Goal: Transaction & Acquisition: Purchase product/service

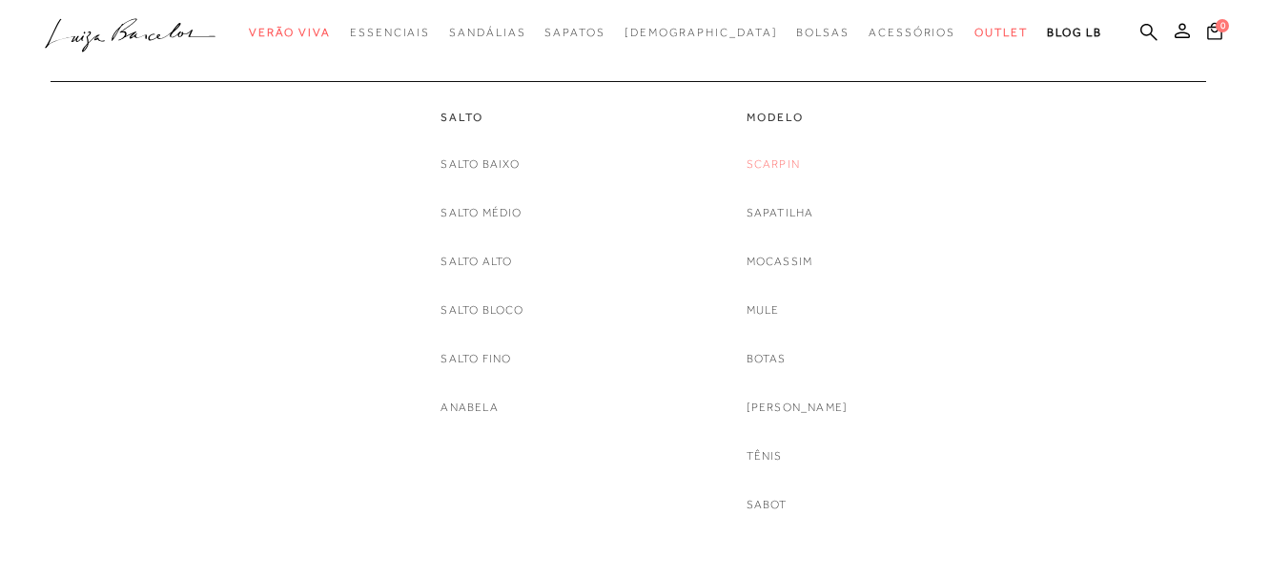
click at [793, 158] on link "Scarpin" at bounding box center [773, 164] width 53 height 20
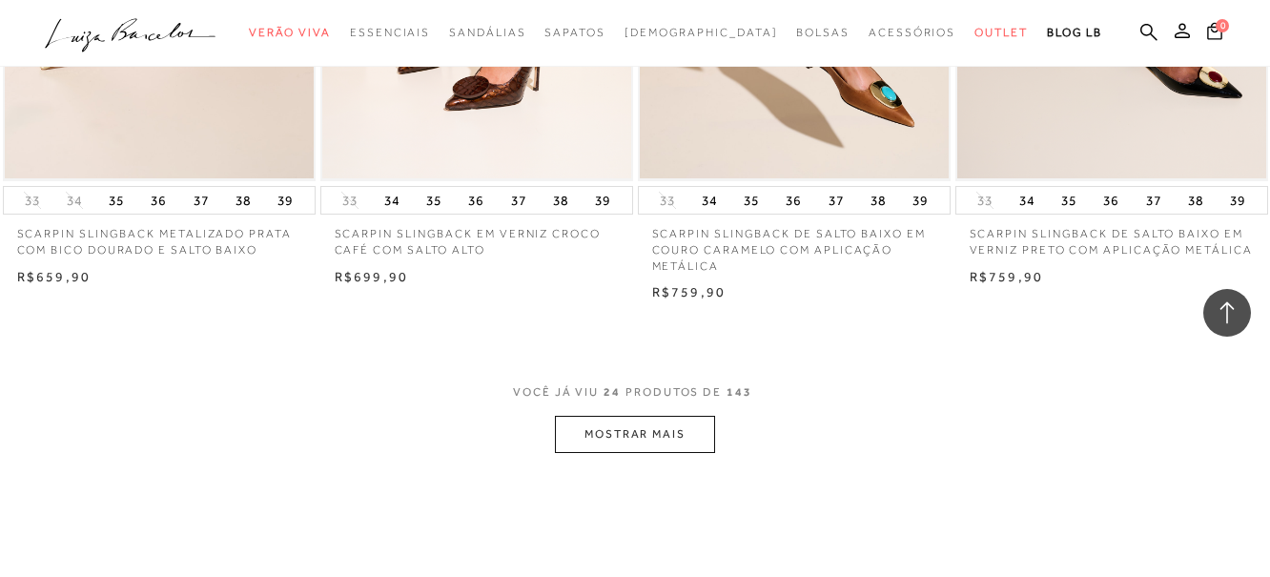
scroll to position [3528, 0]
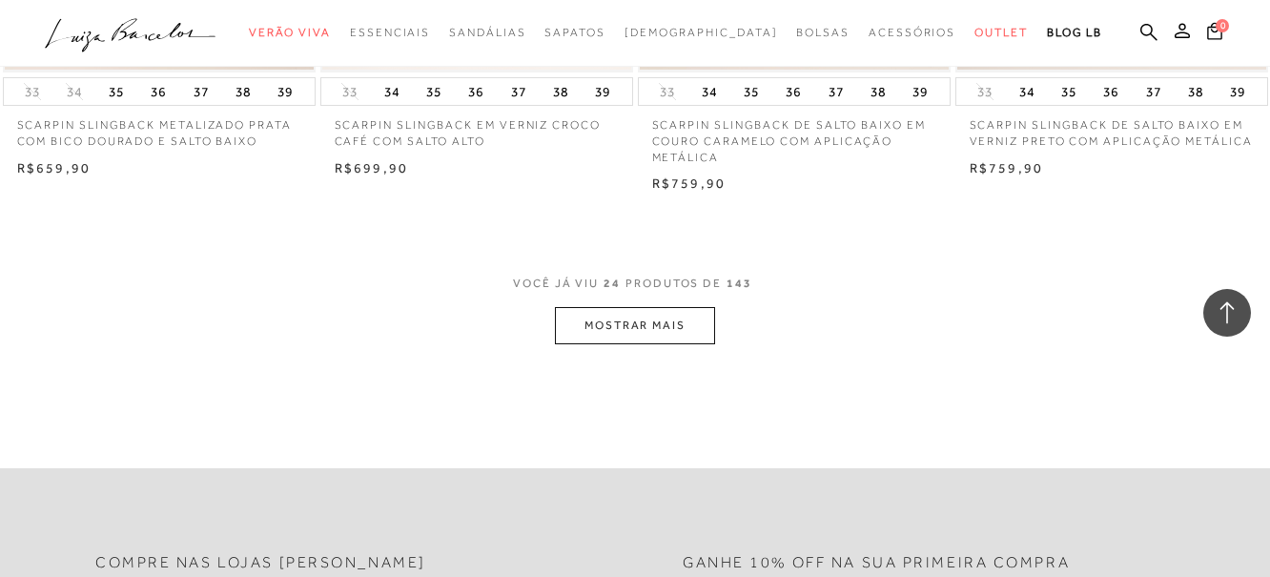
click at [689, 323] on button "MOSTRAR MAIS" at bounding box center [635, 325] width 160 height 37
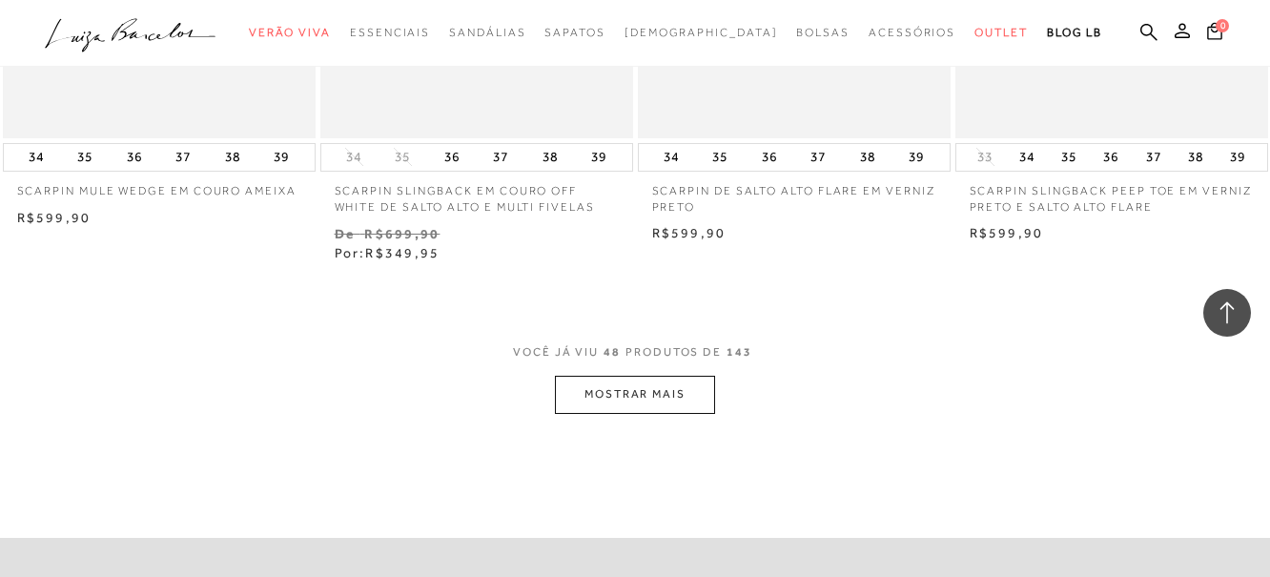
scroll to position [7152, 0]
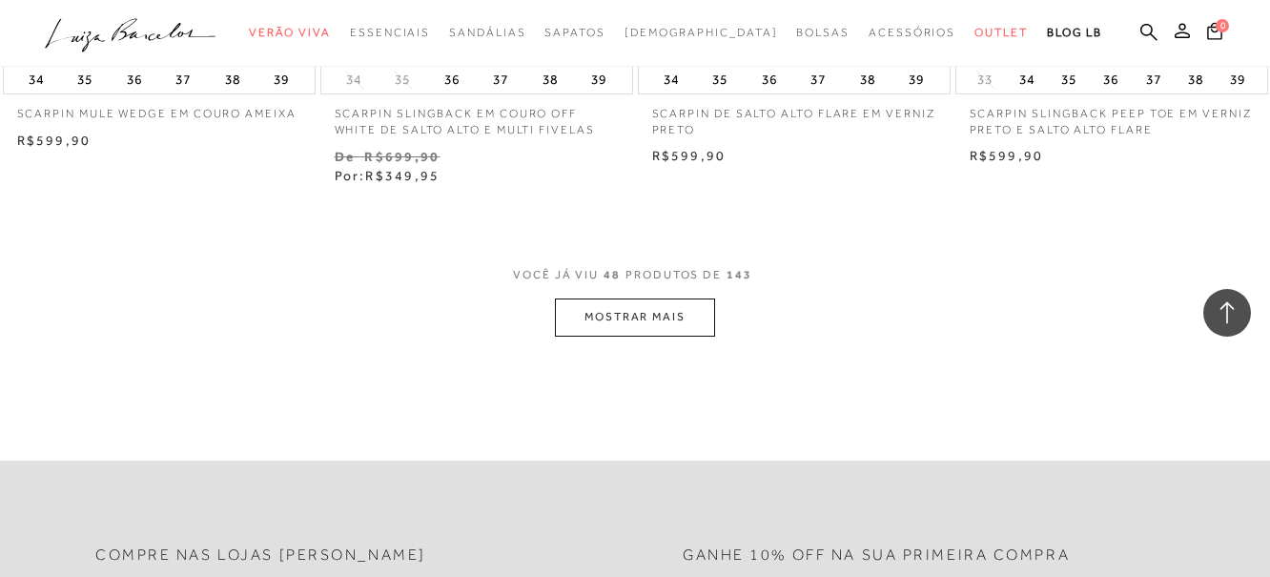
click at [697, 313] on button "MOSTRAR MAIS" at bounding box center [635, 316] width 160 height 37
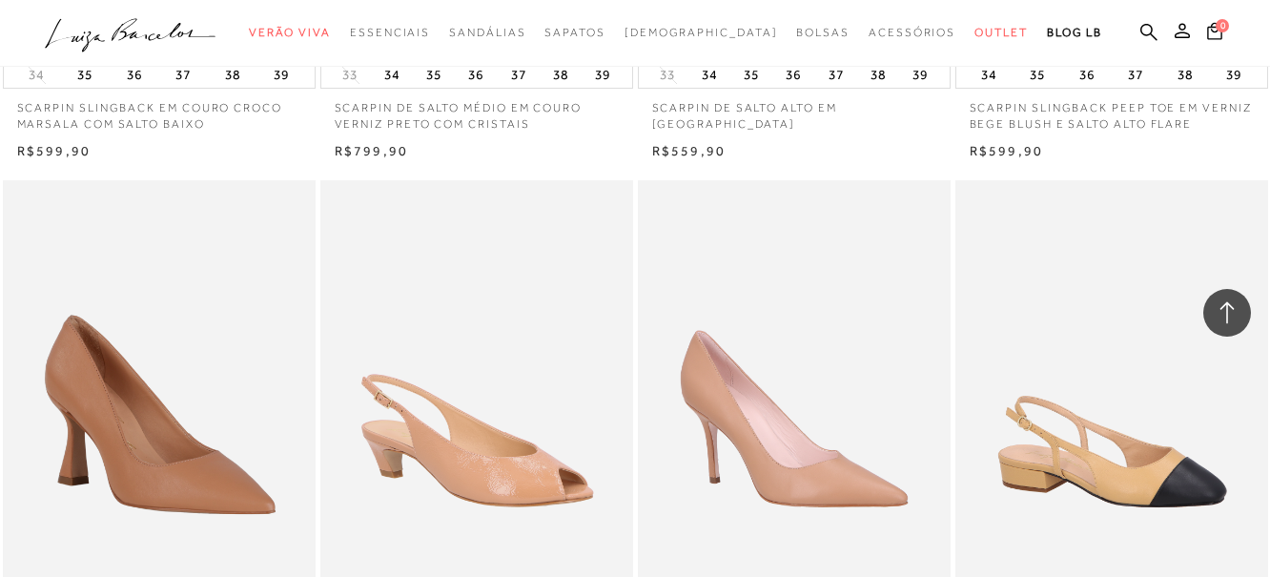
scroll to position [10540, 0]
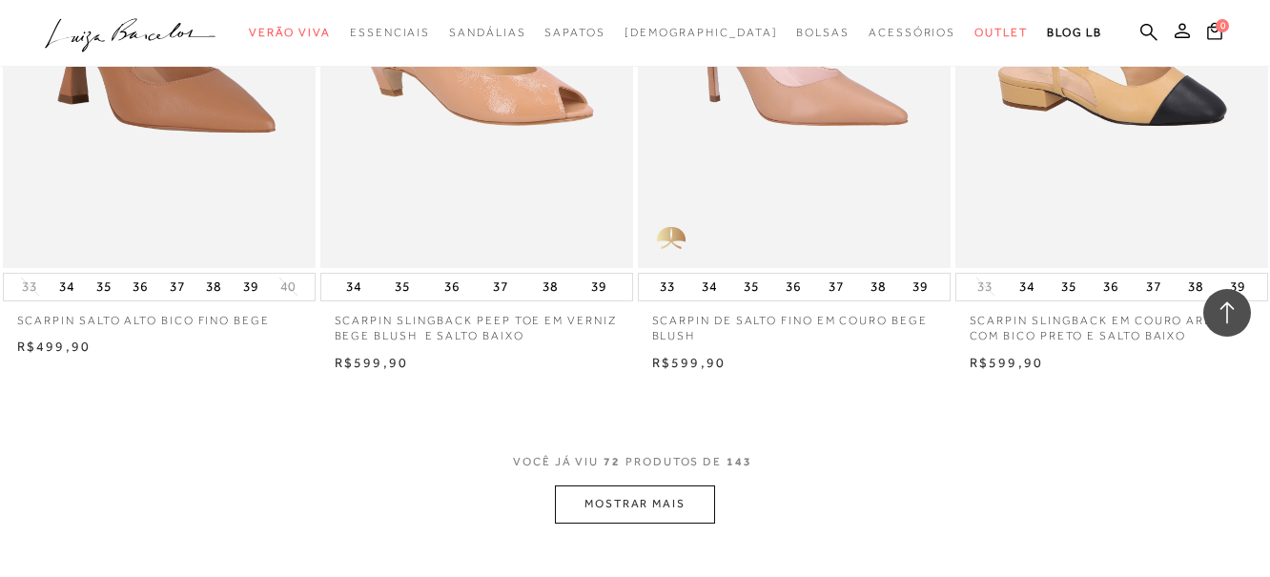
click at [691, 502] on button "MOSTRAR MAIS" at bounding box center [635, 503] width 160 height 37
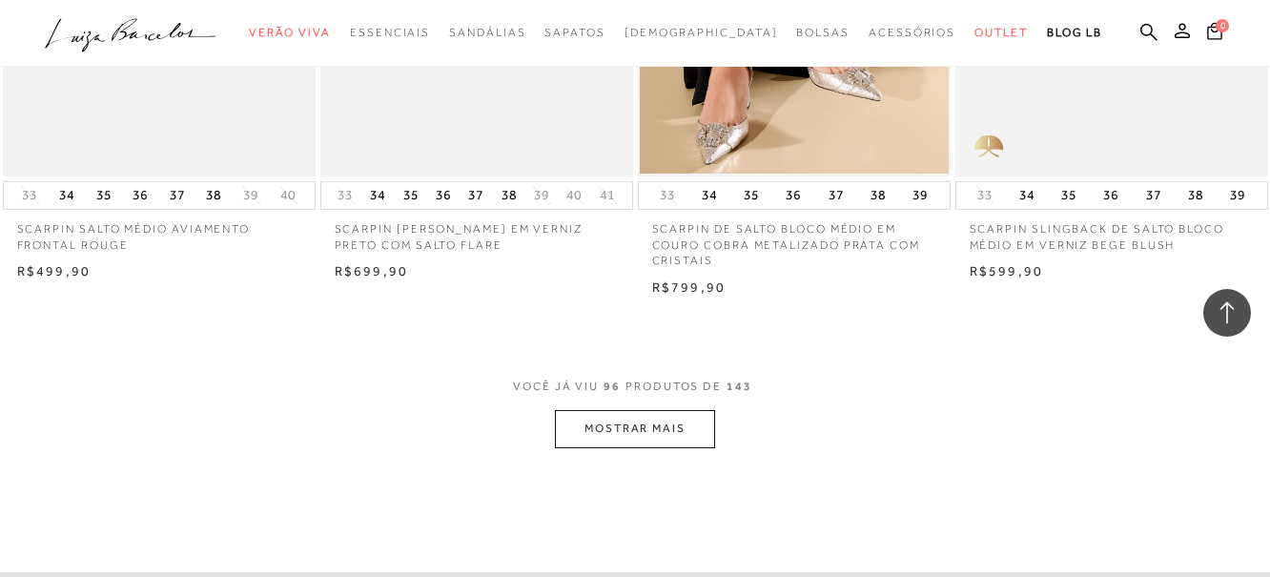
scroll to position [14259, 0]
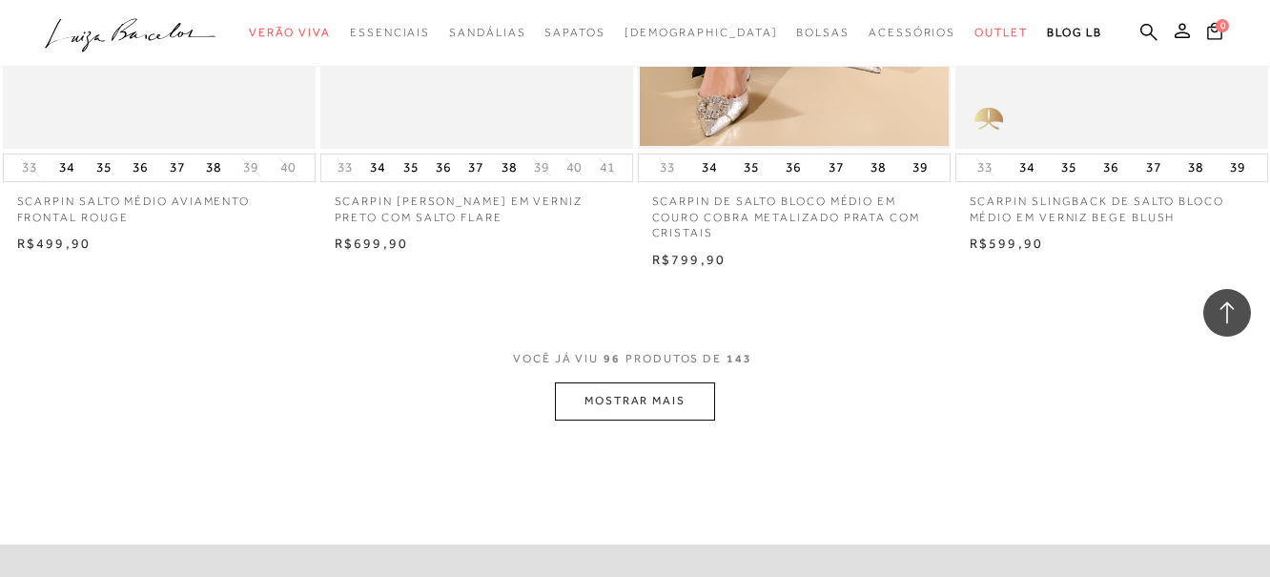
click at [688, 391] on button "MOSTRAR MAIS" at bounding box center [635, 400] width 160 height 37
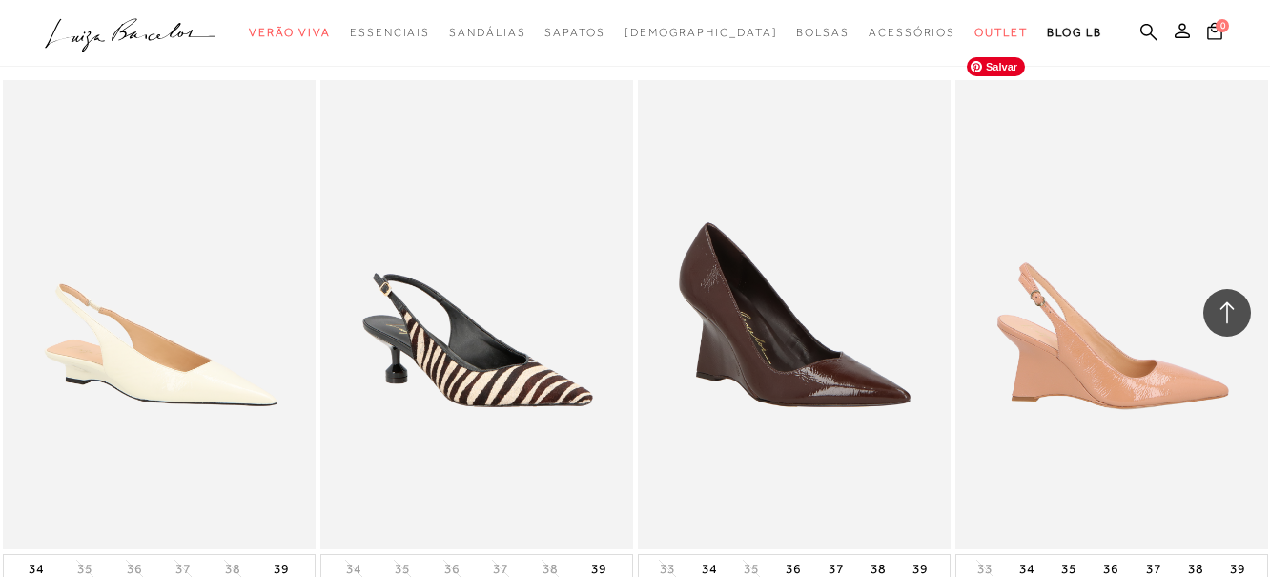
scroll to position [17024, 0]
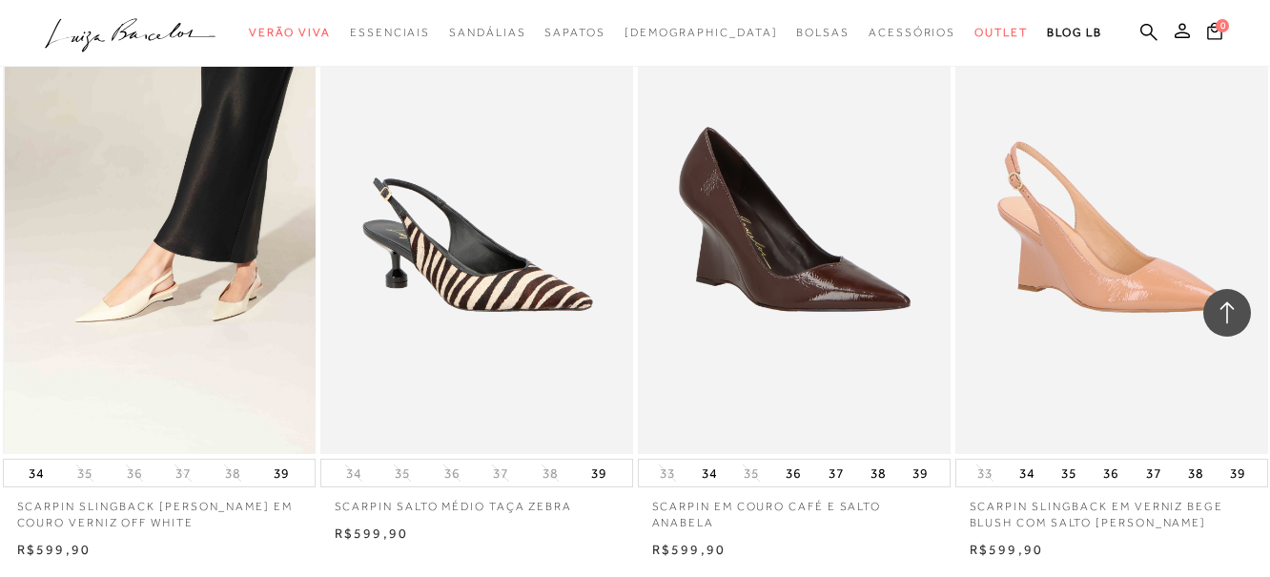
click at [144, 296] on img at bounding box center [160, 219] width 311 height 469
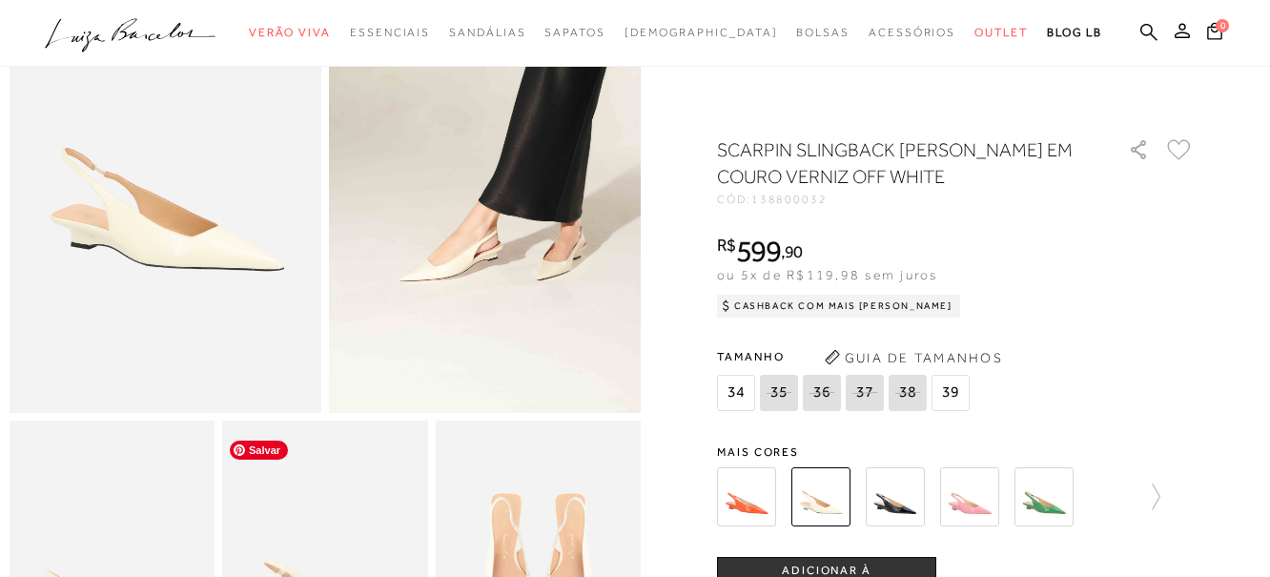
scroll to position [381, 0]
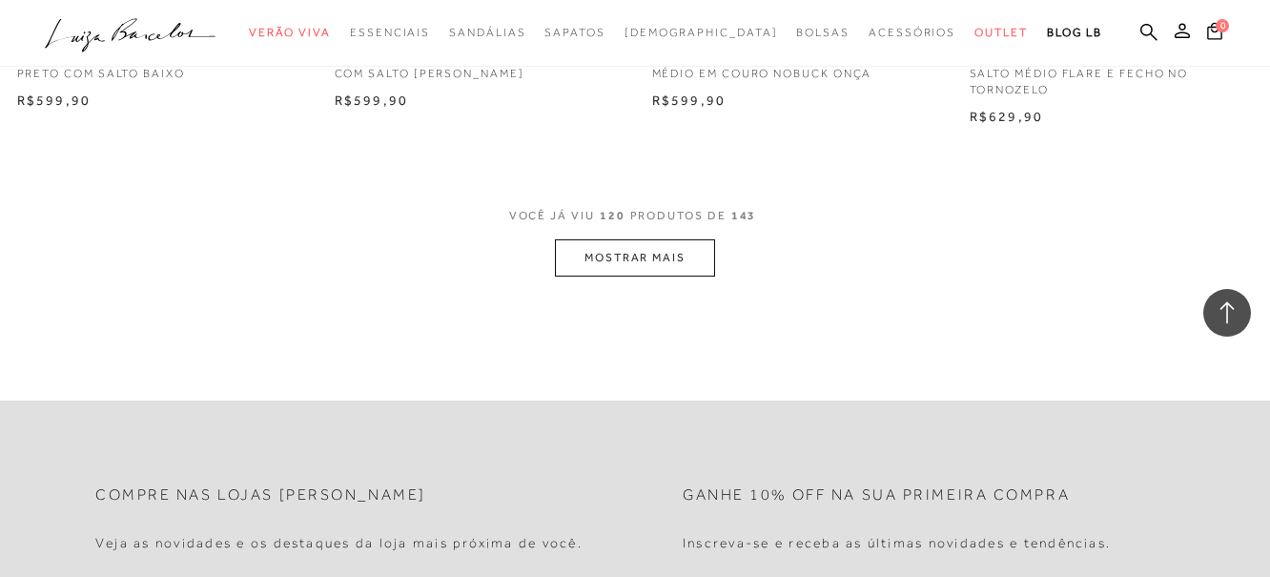
scroll to position [18073, 0]
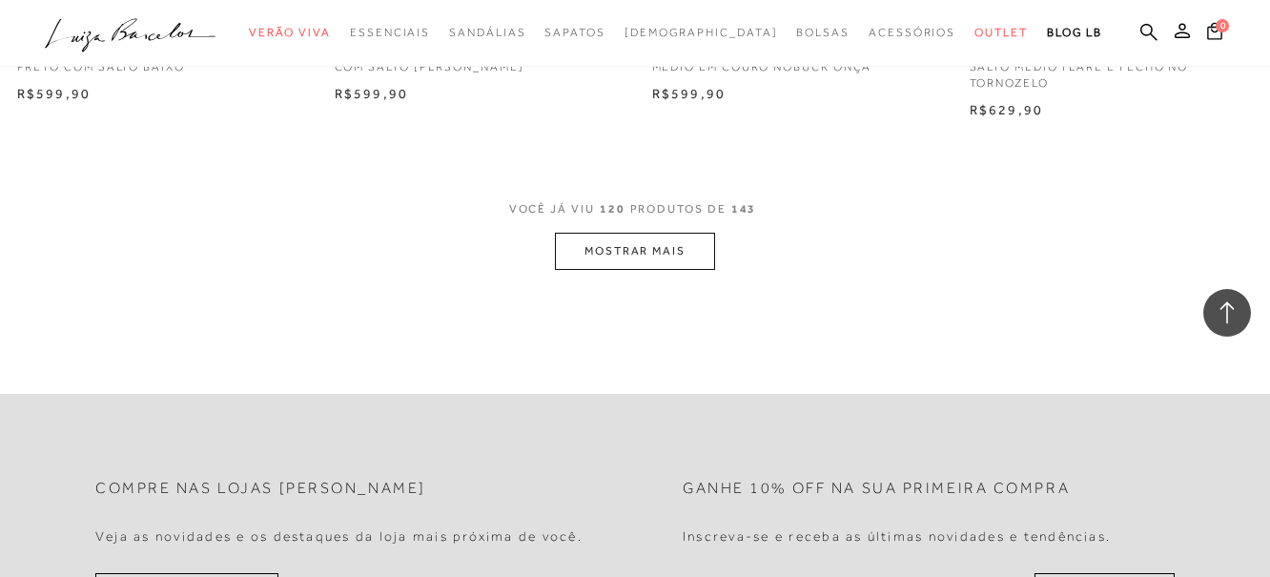
click at [668, 233] on button "MOSTRAR MAIS" at bounding box center [635, 251] width 160 height 37
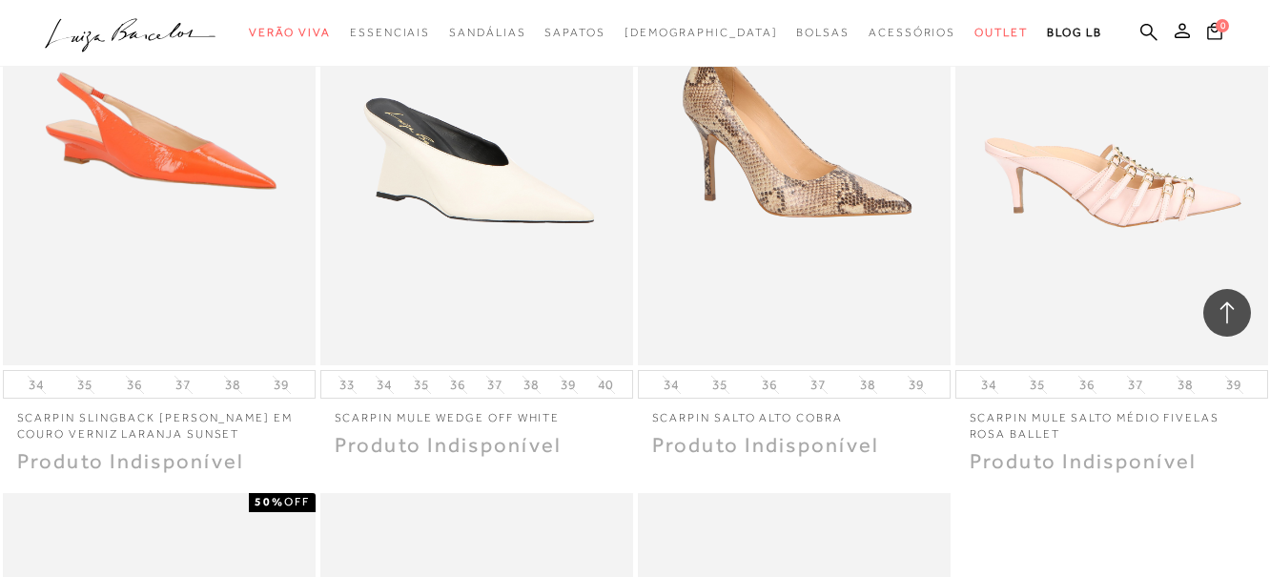
scroll to position [21315, 0]
